Goal: Find specific page/section

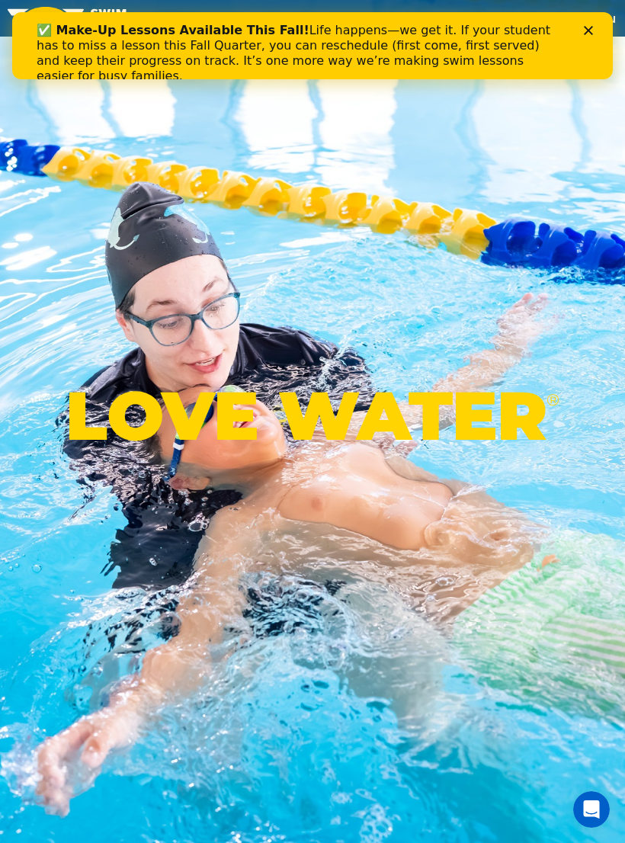
click at [584, 40] on div "✅ Make-Up Lessons Available This Fall! Life happens—we get it. If your student …" at bounding box center [313, 53] width 552 height 70
click at [581, 35] on div "✅ Make-Up Lessons Available This Fall! Life happens—we get it. If your student …" at bounding box center [313, 53] width 552 height 70
click at [589, 34] on icon "Close" at bounding box center [588, 30] width 9 height 9
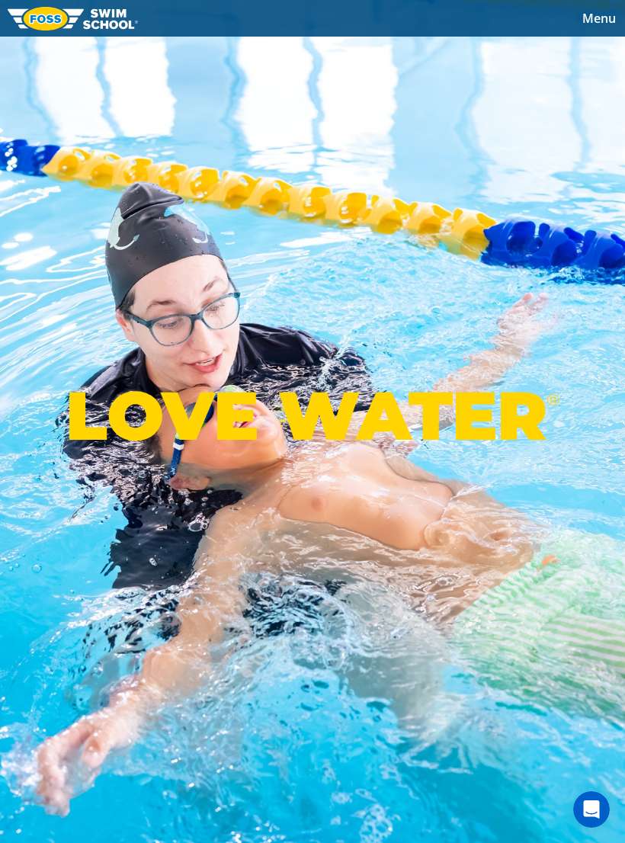
click at [591, 22] on span "Menu" at bounding box center [600, 18] width 34 height 17
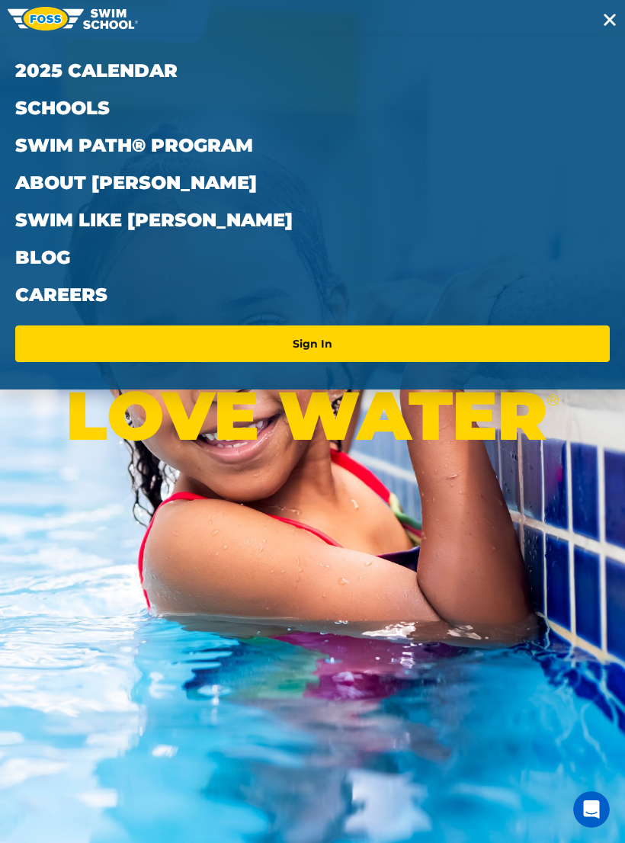
click at [77, 113] on link "Schools" at bounding box center [312, 107] width 595 height 37
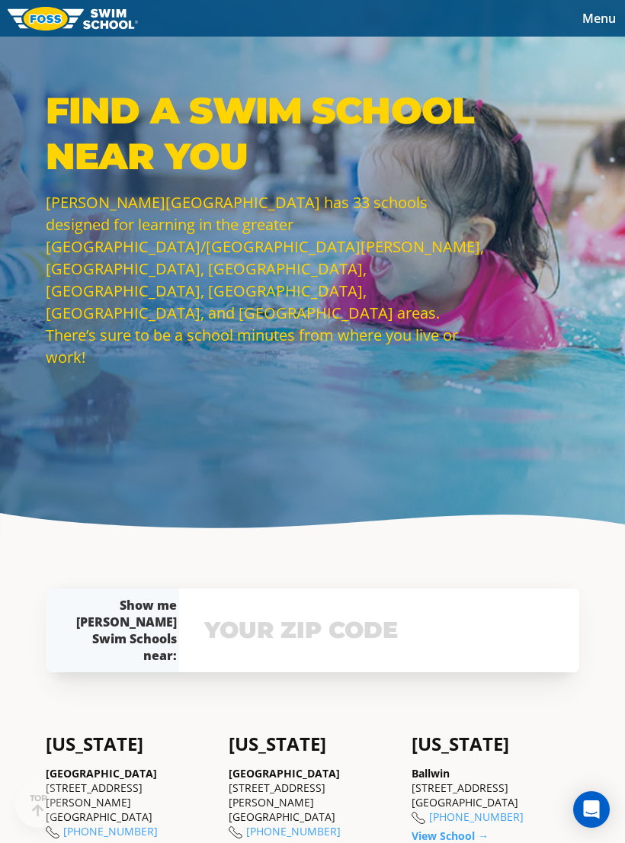
scroll to position [65, 0]
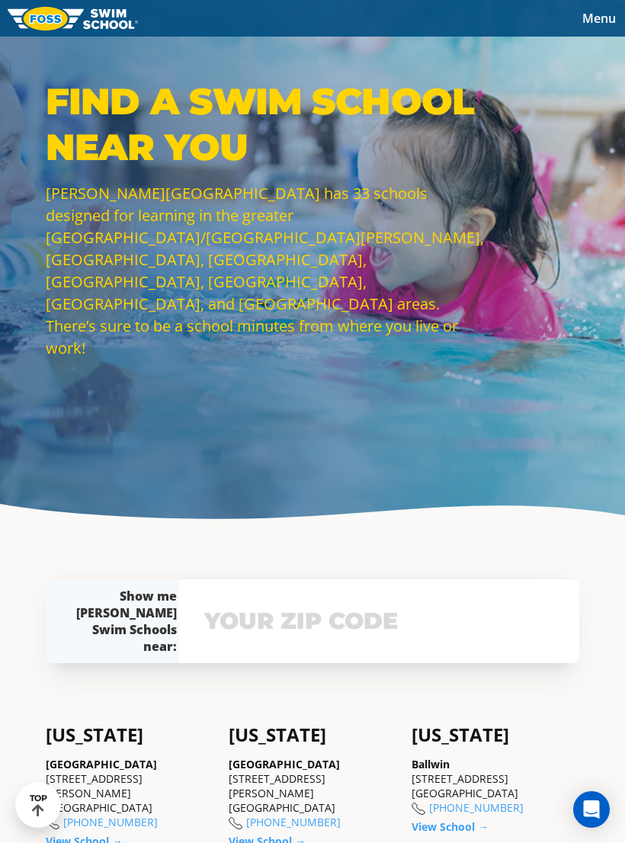
click at [381, 629] on input "text" at bounding box center [380, 621] width 358 height 44
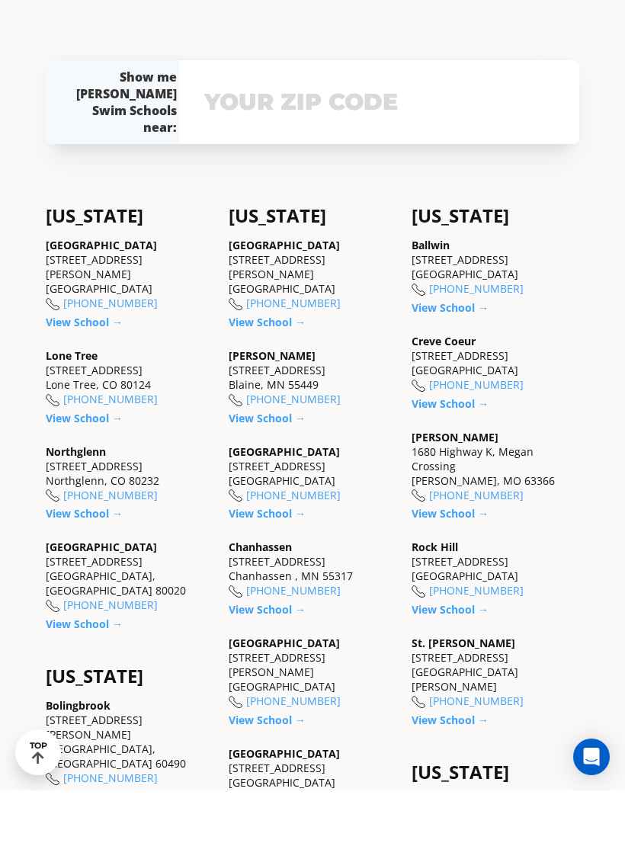
scroll to position [584, 0]
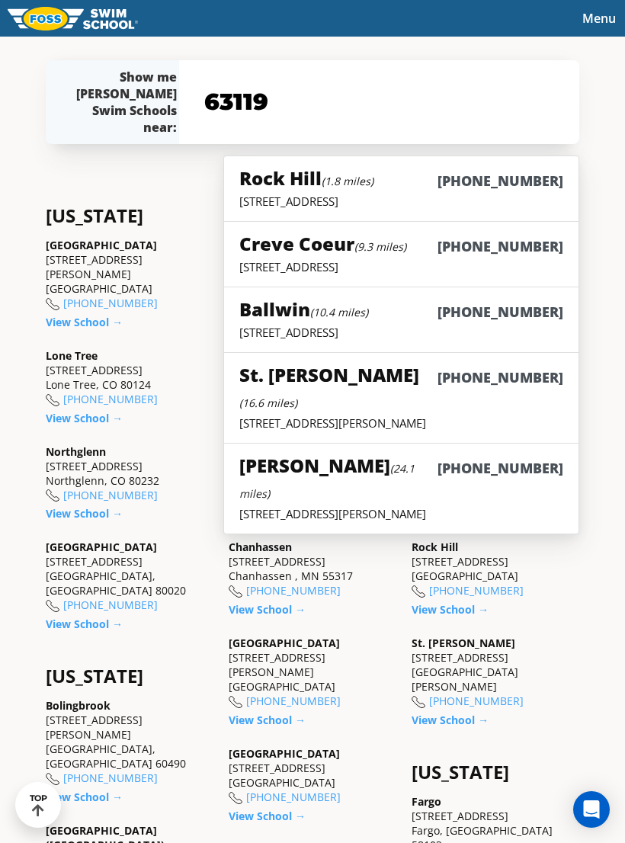
type input "63119"
click at [388, 209] on p "[STREET_ADDRESS]" at bounding box center [401, 201] width 324 height 15
